Goal: Task Accomplishment & Management: Use online tool/utility

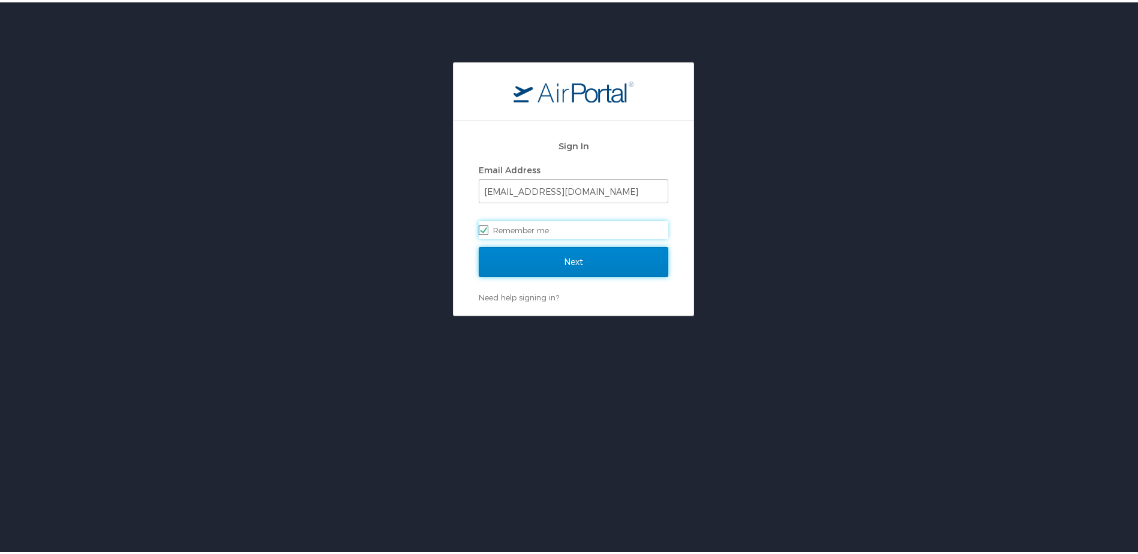
click at [609, 258] on input "Next" at bounding box center [574, 260] width 190 height 30
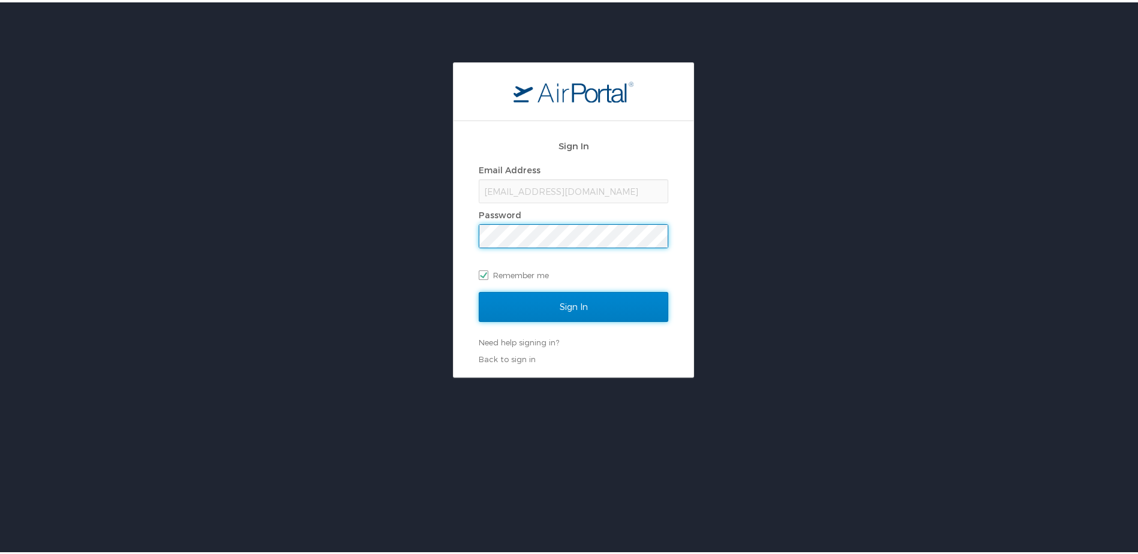
click at [565, 305] on input "Sign In" at bounding box center [574, 305] width 190 height 30
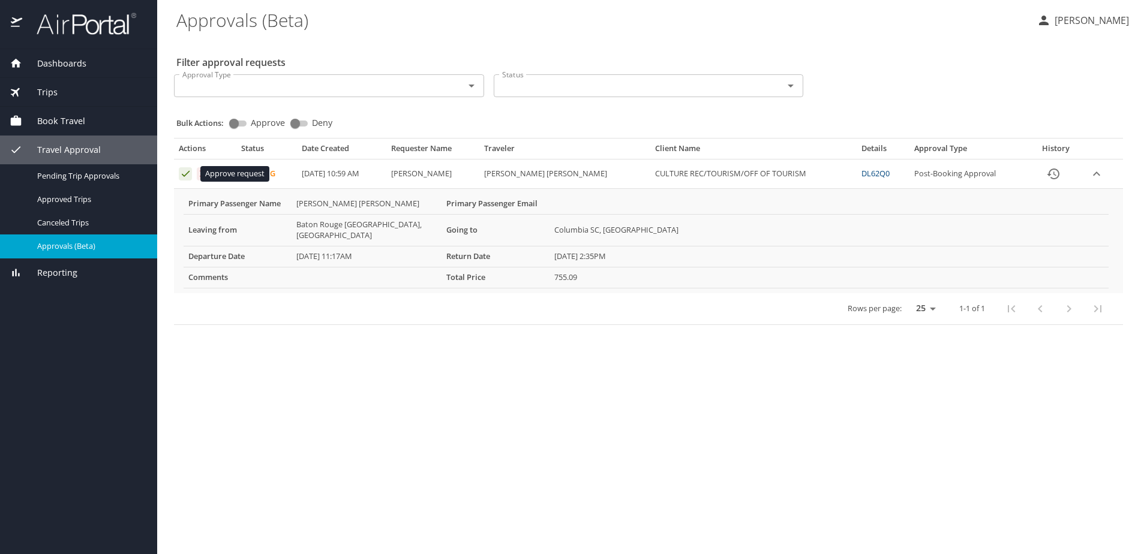
click at [182, 172] on icon "Approval table" at bounding box center [185, 173] width 11 height 11
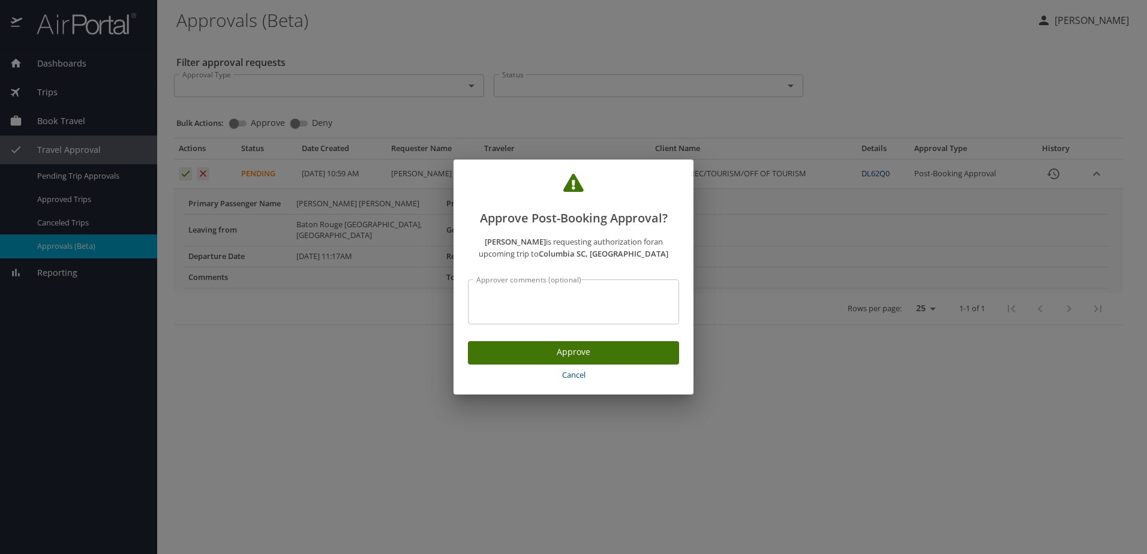
click at [675, 350] on button "Approve" at bounding box center [573, 352] width 211 height 23
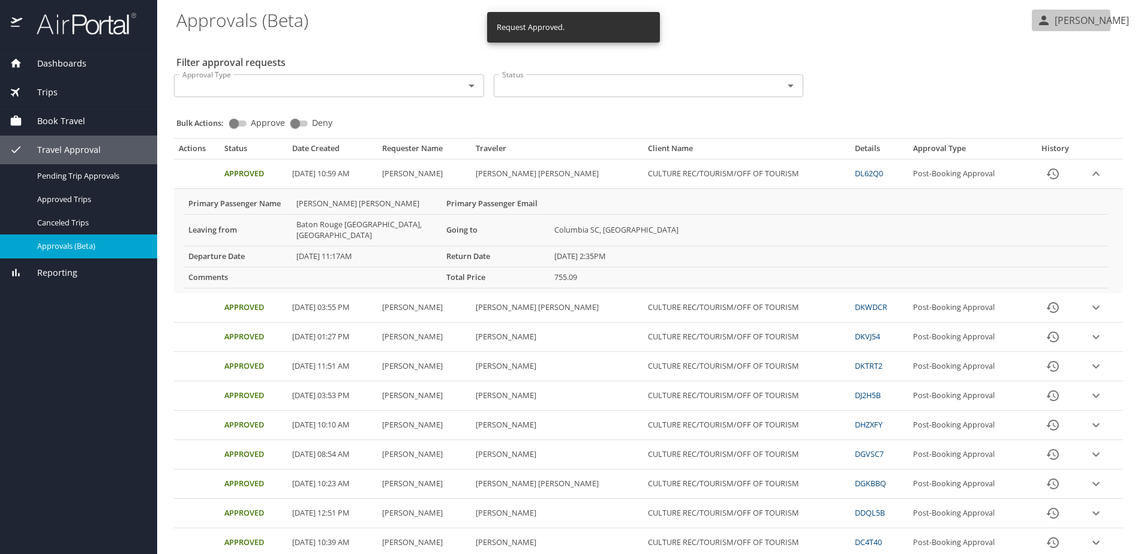
click at [1084, 21] on p "[PERSON_NAME]" at bounding box center [1090, 20] width 78 height 14
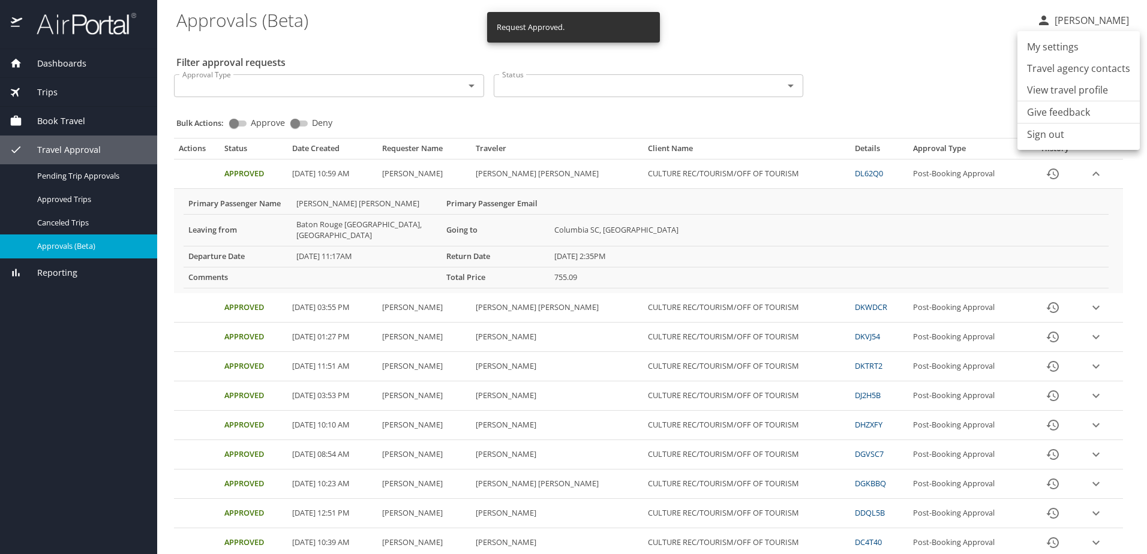
drag, startPoint x: 1072, startPoint y: 128, endPoint x: 1060, endPoint y: 127, distance: 11.4
click at [1072, 128] on li "Sign out" at bounding box center [1079, 135] width 122 height 22
